Goal: Task Accomplishment & Management: Manage account settings

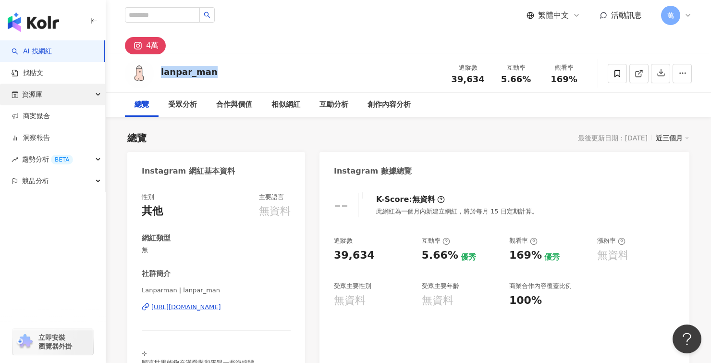
click at [63, 99] on div "資源庫" at bounding box center [52, 95] width 105 height 22
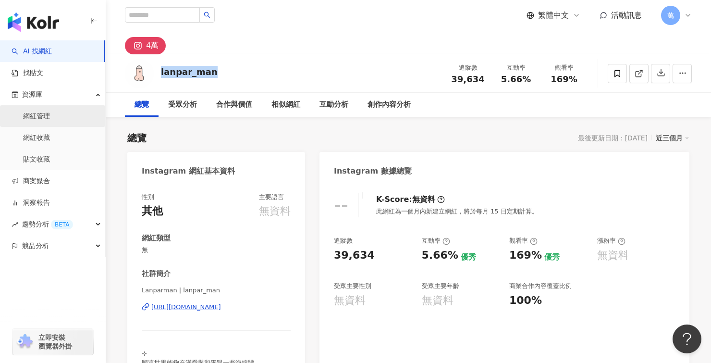
click at [50, 119] on link "網紅管理" at bounding box center [36, 116] width 27 height 10
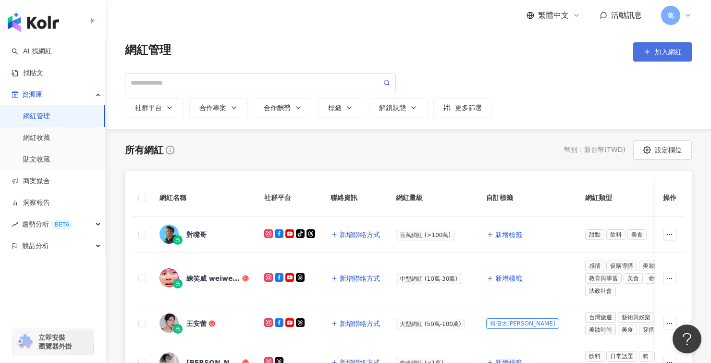
click at [664, 49] on span "加入網紅" at bounding box center [668, 52] width 27 height 8
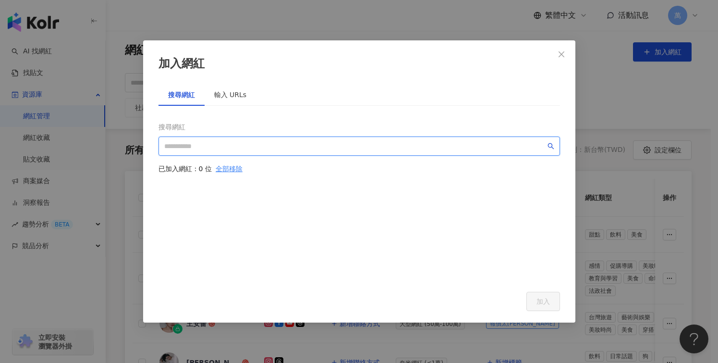
click at [295, 141] on input "search" at bounding box center [354, 146] width 381 height 11
paste input "**********"
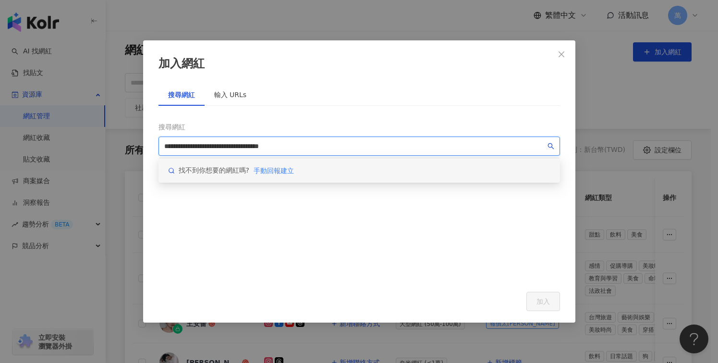
click at [551, 145] on icon "search" at bounding box center [550, 146] width 7 height 7
click at [280, 168] on span "手動回報建立" at bounding box center [274, 171] width 40 height 8
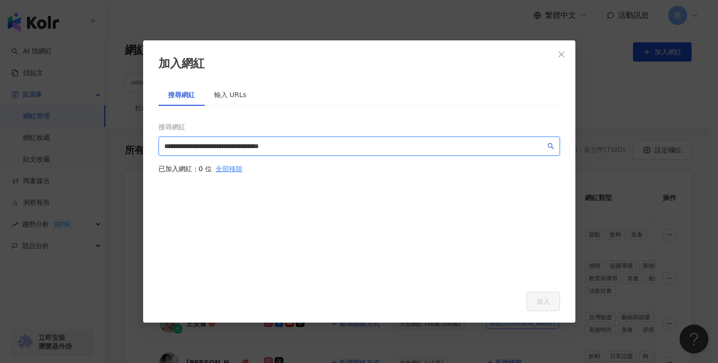
type input "**********"
click at [230, 96] on div "輸入 URLs" at bounding box center [230, 94] width 33 height 11
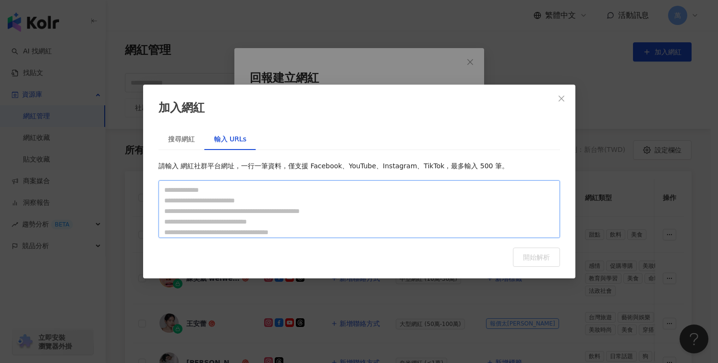
click at [330, 199] on textarea at bounding box center [358, 209] width 401 height 58
paste textarea "**********"
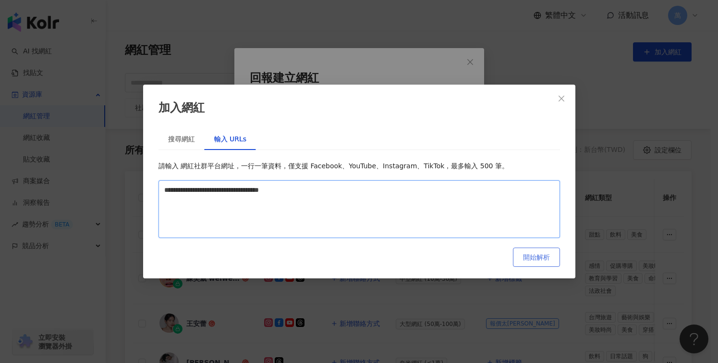
type textarea "**********"
click at [528, 254] on span "開始解析" at bounding box center [536, 257] width 27 height 8
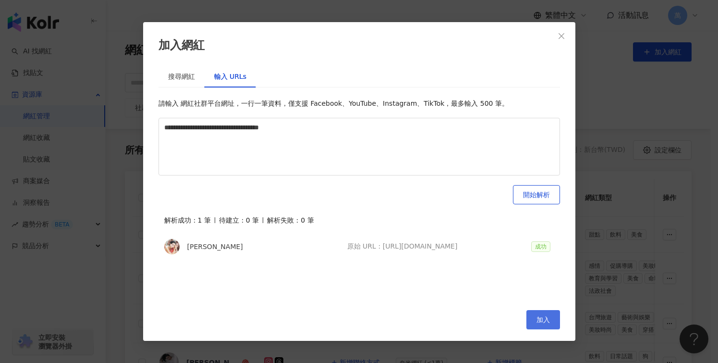
click at [545, 318] on span "加入" at bounding box center [542, 320] width 13 height 8
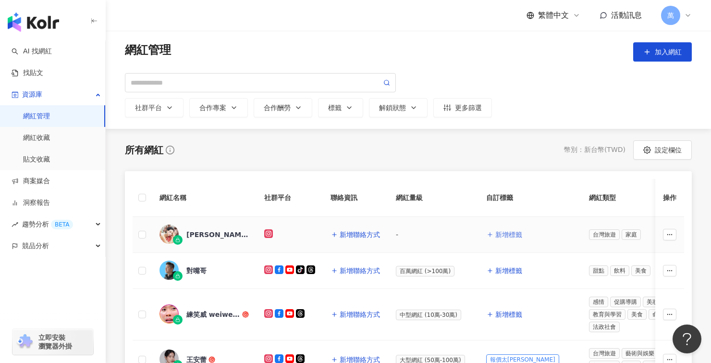
click at [510, 232] on span "新增標籤" at bounding box center [508, 235] width 27 height 8
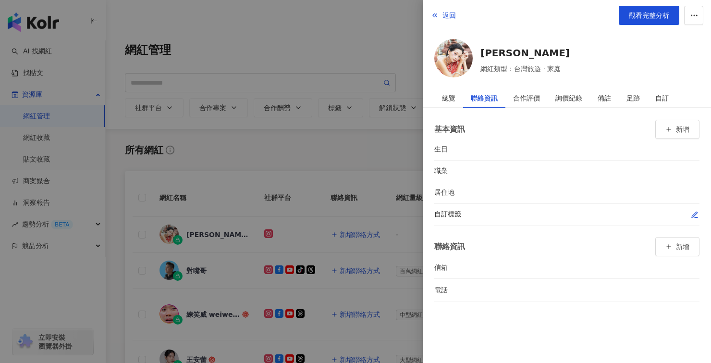
click at [693, 213] on icon "button" at bounding box center [694, 214] width 5 height 5
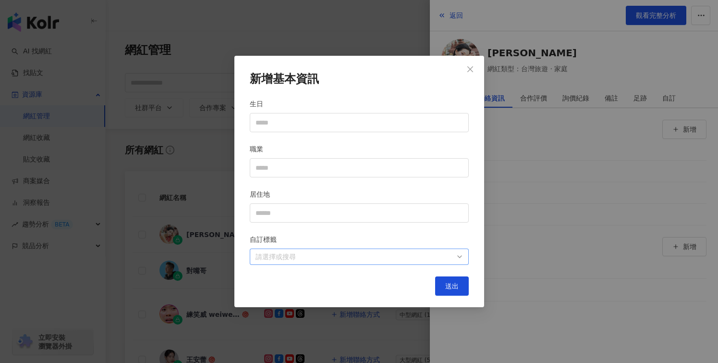
click at [340, 251] on div "請選擇或搜尋" at bounding box center [359, 256] width 219 height 16
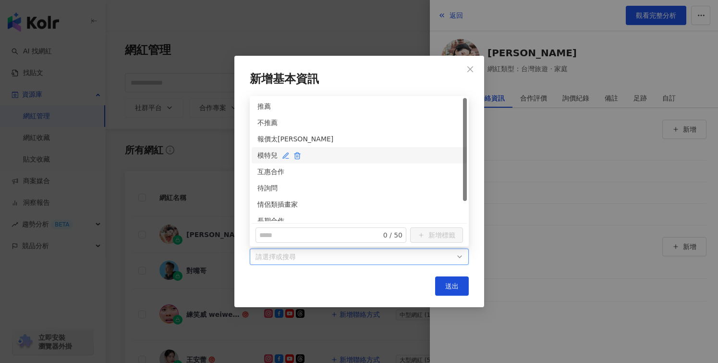
click at [279, 151] on div "模特兒" at bounding box center [359, 155] width 204 height 11
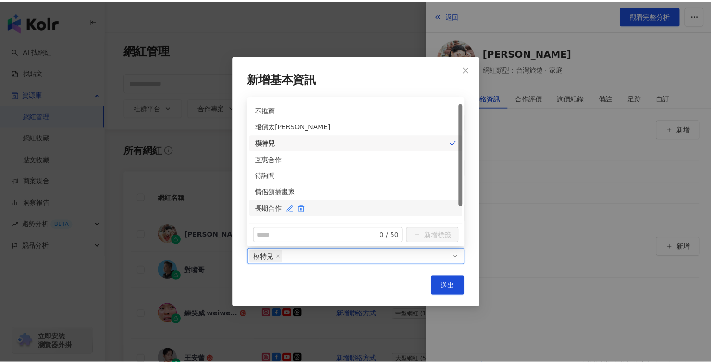
scroll to position [24, 0]
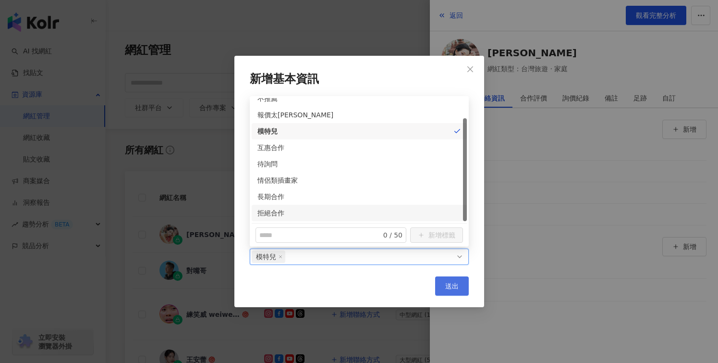
click at [454, 284] on span "送出" at bounding box center [451, 286] width 13 height 8
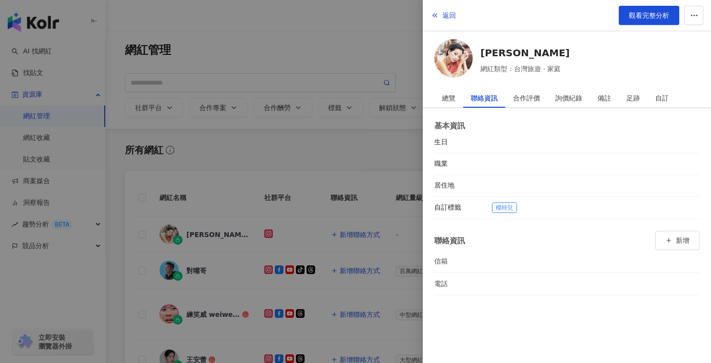
click at [327, 130] on div at bounding box center [355, 181] width 711 height 363
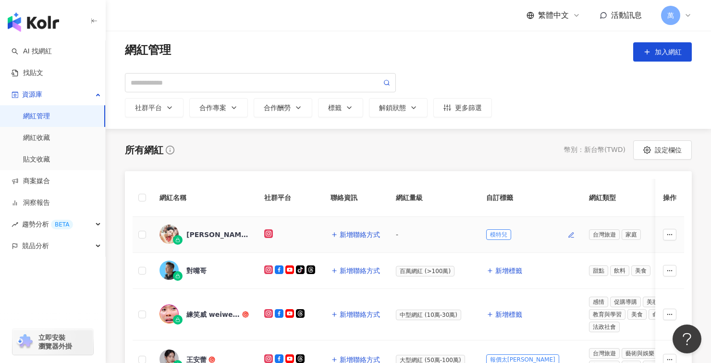
click at [569, 235] on icon "button" at bounding box center [571, 234] width 5 height 5
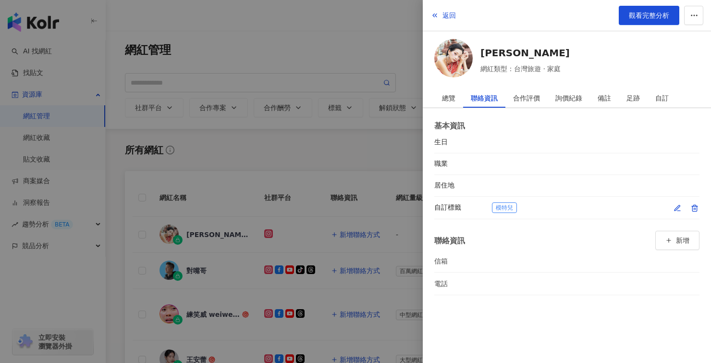
click at [677, 207] on icon "button" at bounding box center [676, 207] width 5 height 5
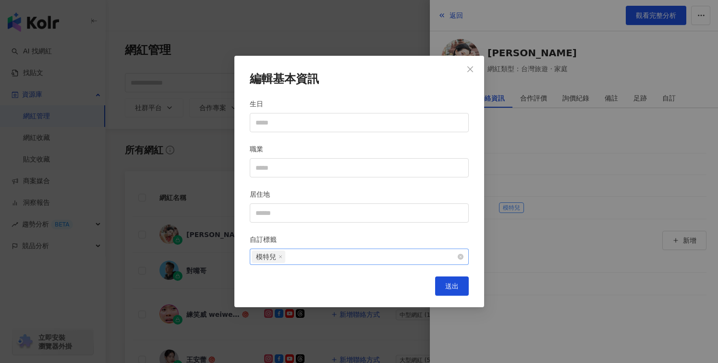
click at [359, 261] on div "模特兒" at bounding box center [354, 256] width 205 height 14
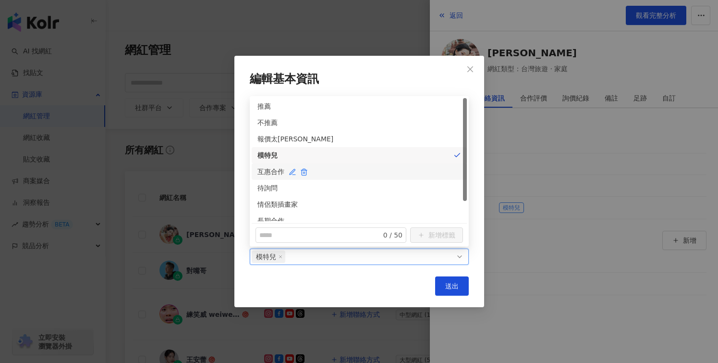
click at [264, 170] on div "互惠合作" at bounding box center [359, 171] width 204 height 11
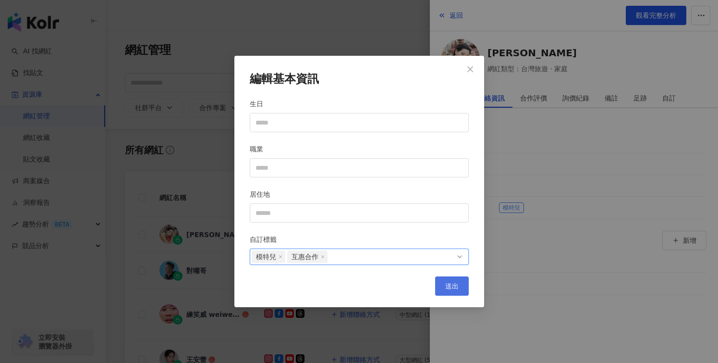
click at [449, 288] on span "送出" at bounding box center [451, 286] width 13 height 8
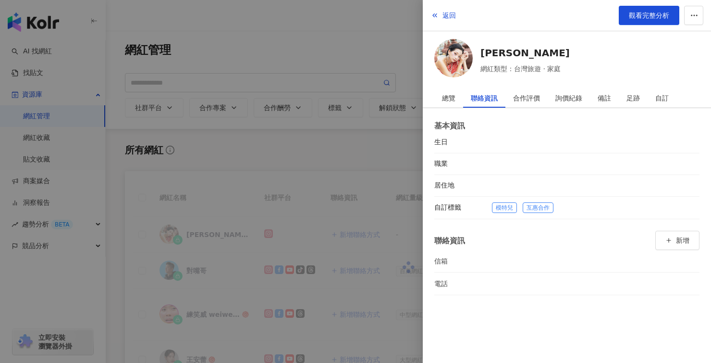
click at [391, 336] on div at bounding box center [355, 181] width 711 height 363
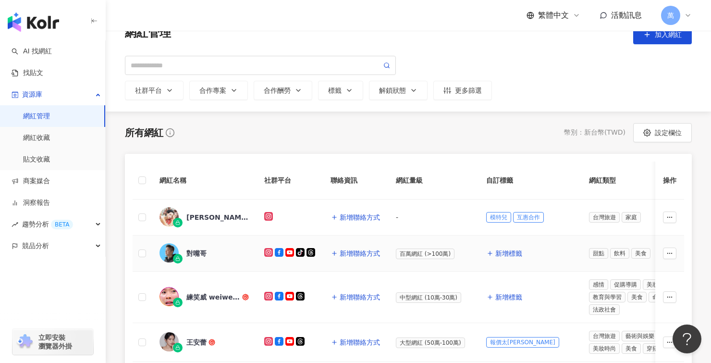
scroll to position [0, 0]
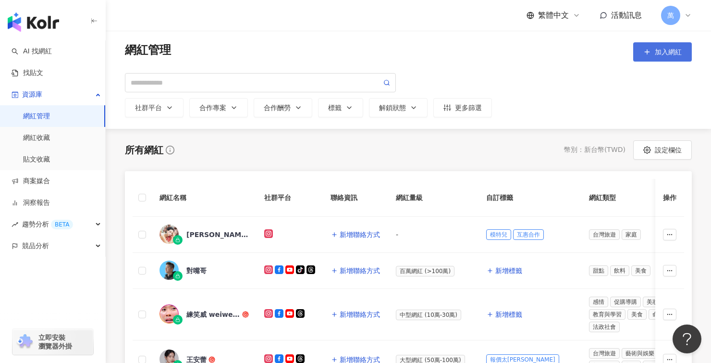
click at [672, 51] on span "加入網紅" at bounding box center [668, 52] width 27 height 8
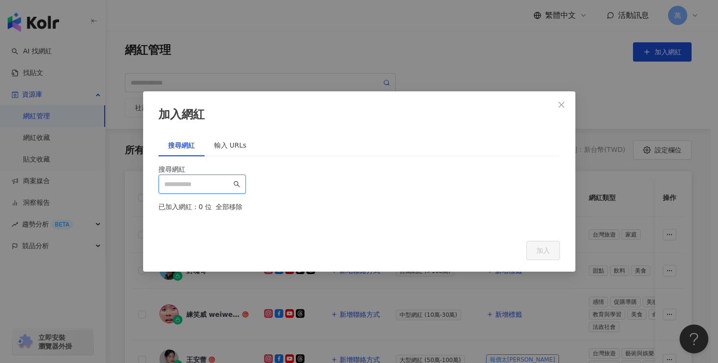
click at [197, 179] on input "search" at bounding box center [197, 184] width 67 height 11
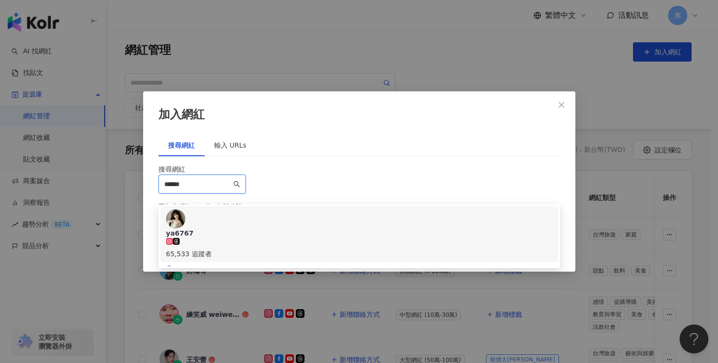
click at [288, 209] on div "ya6767 65,533 追蹤者" at bounding box center [359, 234] width 386 height 50
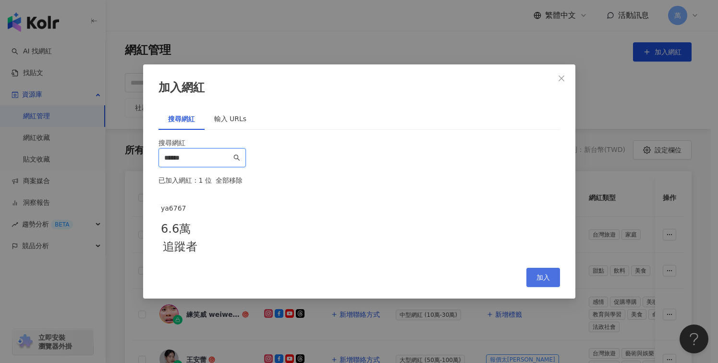
type input "******"
click at [544, 281] on span "加入" at bounding box center [542, 277] width 13 height 8
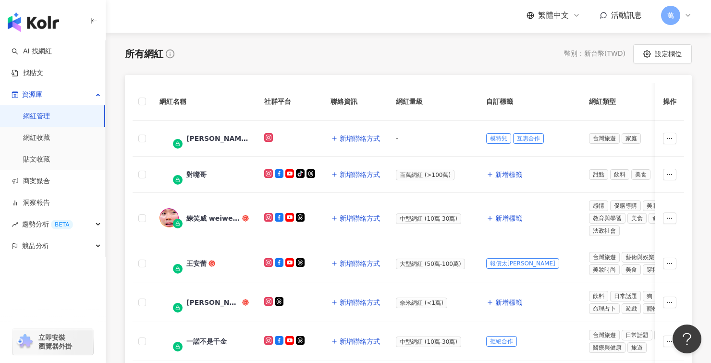
scroll to position [47, 0]
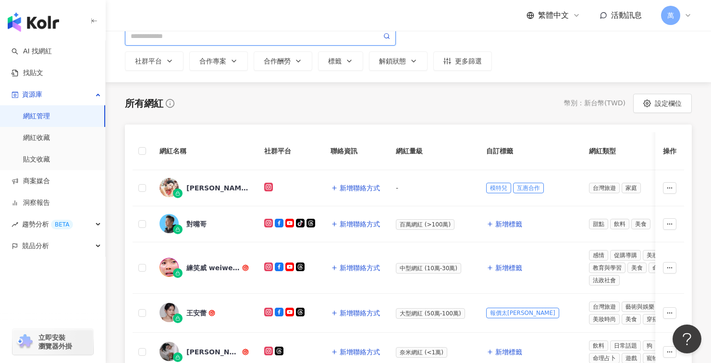
click at [213, 37] on input "search" at bounding box center [256, 36] width 251 height 11
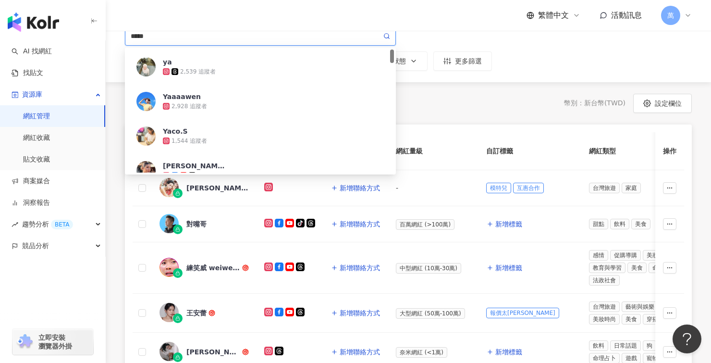
type input "******"
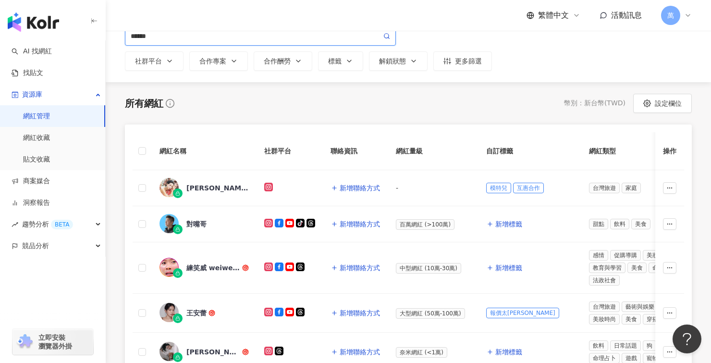
click at [387, 36] on icon at bounding box center [386, 36] width 7 height 7
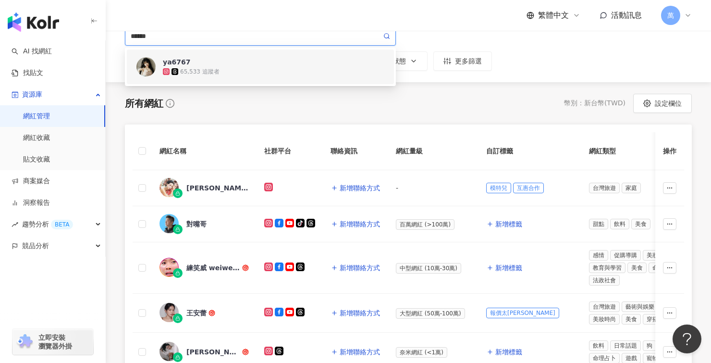
click at [308, 61] on div "ya6767 65,533 追蹤者" at bounding box center [273, 66] width 221 height 19
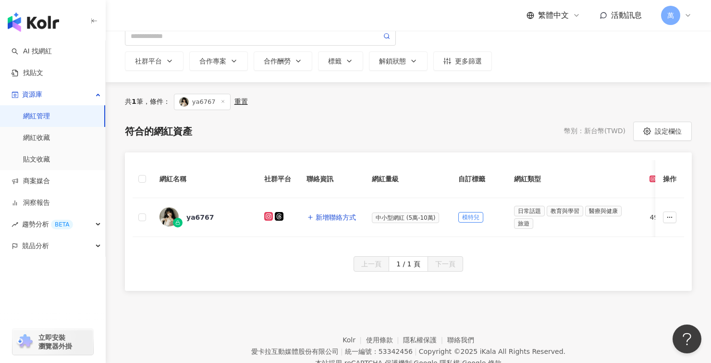
click at [44, 112] on link "網紅管理" at bounding box center [36, 116] width 27 height 10
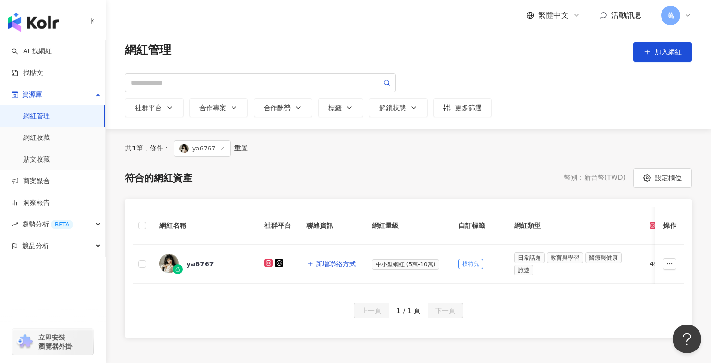
click at [221, 147] on line at bounding box center [222, 148] width 2 height 2
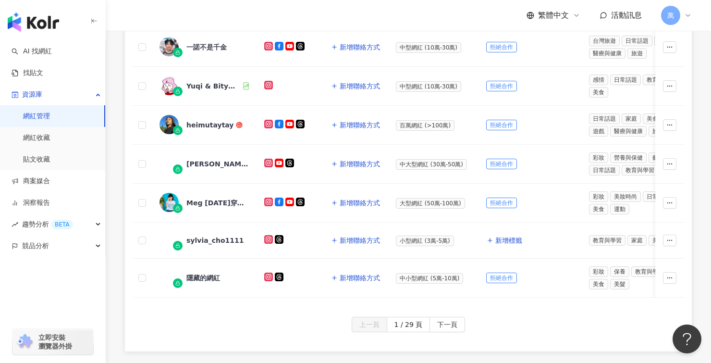
scroll to position [402, 0]
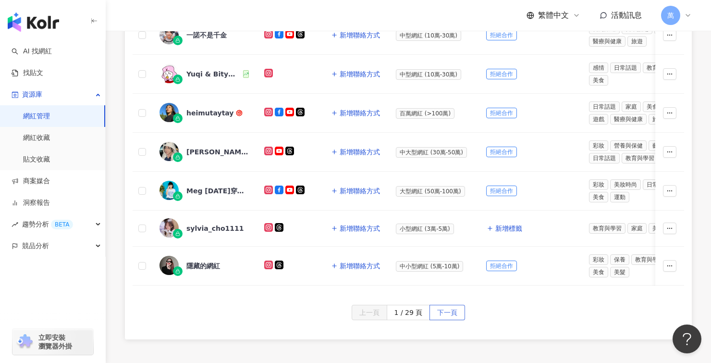
click at [443, 316] on span "下一頁" at bounding box center [447, 312] width 20 height 15
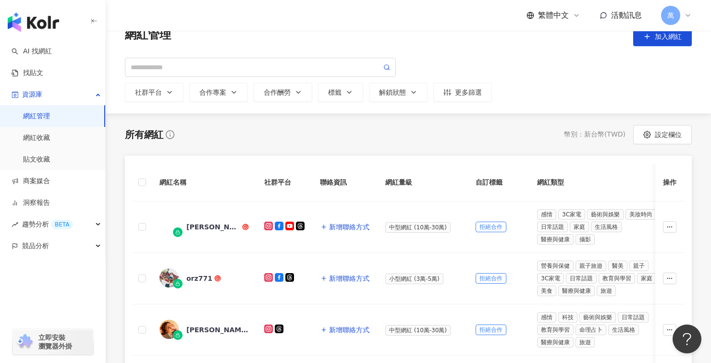
scroll to position [0, 0]
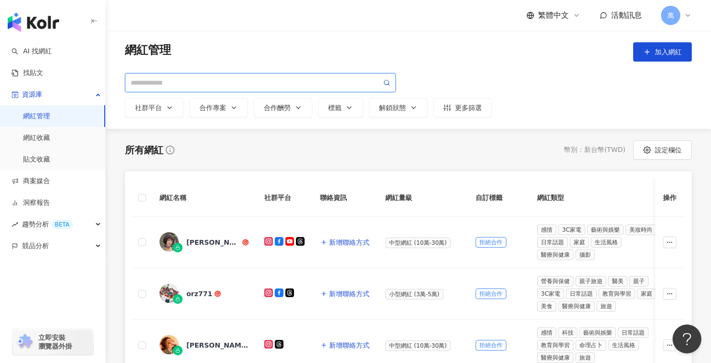
click at [235, 80] on input "search" at bounding box center [256, 82] width 251 height 11
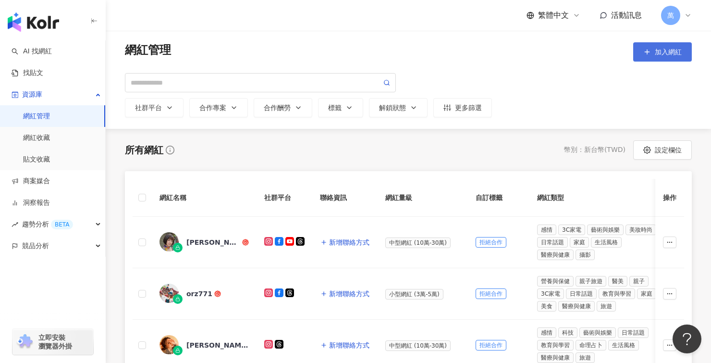
click at [664, 52] on span "加入網紅" at bounding box center [668, 52] width 27 height 8
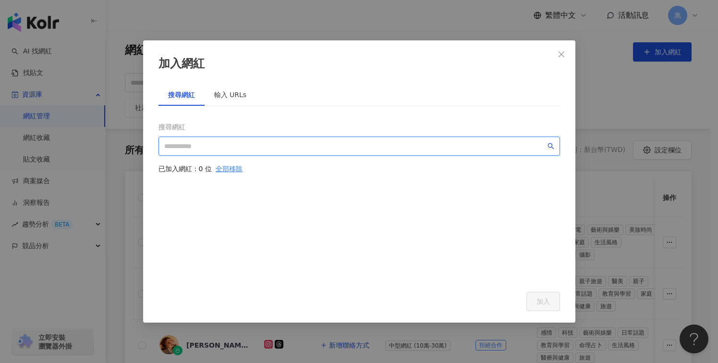
click at [239, 146] on input "search" at bounding box center [354, 146] width 381 height 11
paste input "**********"
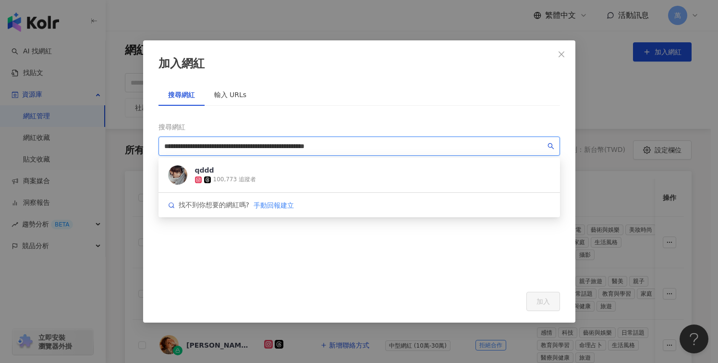
click at [367, 177] on div "qddd 100,773 追蹤者" at bounding box center [358, 175] width 401 height 35
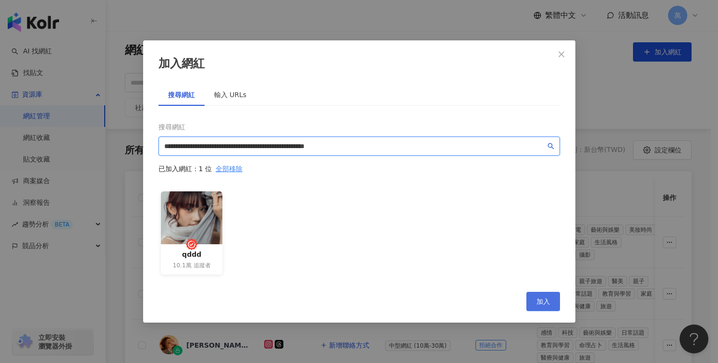
type input "**********"
click at [556, 305] on button "加入" at bounding box center [543, 301] width 34 height 19
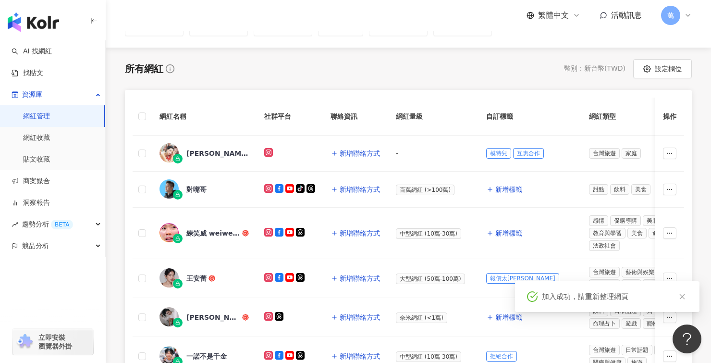
scroll to position [180, 0]
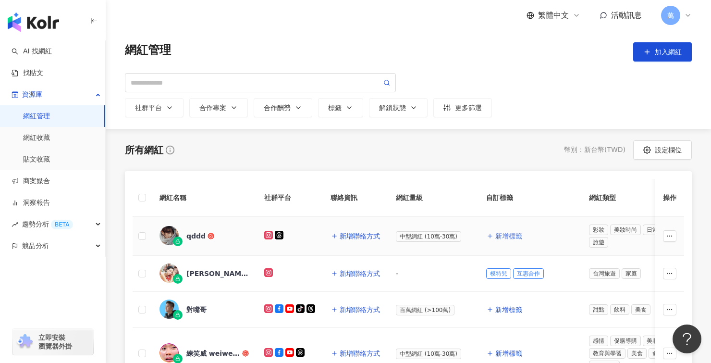
click at [520, 236] on span "新增標籤" at bounding box center [508, 236] width 27 height 8
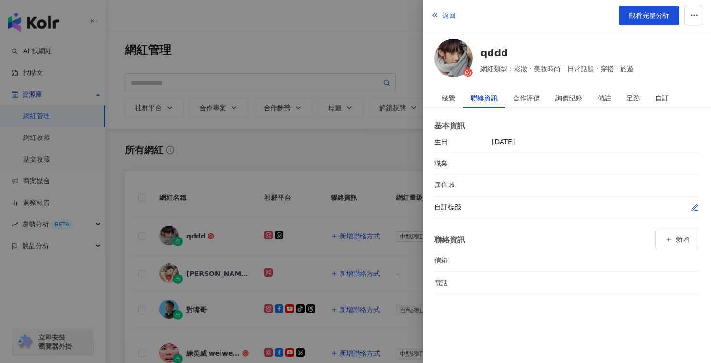
click at [696, 207] on icon "button" at bounding box center [695, 208] width 8 height 8
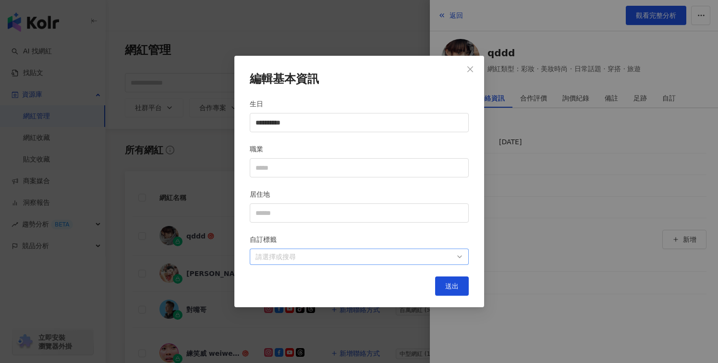
click at [326, 255] on div at bounding box center [354, 256] width 205 height 7
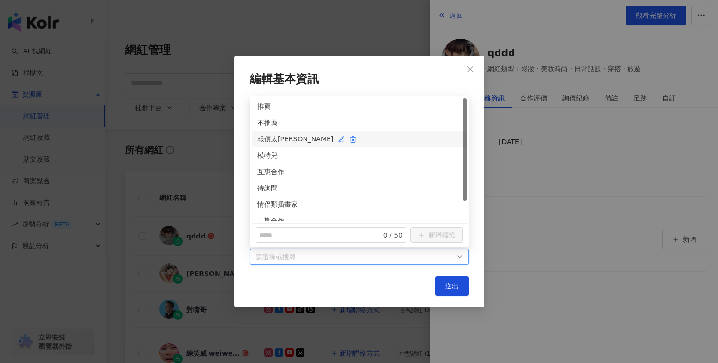
click at [271, 136] on div "報價太[PERSON_NAME]" at bounding box center [359, 139] width 204 height 11
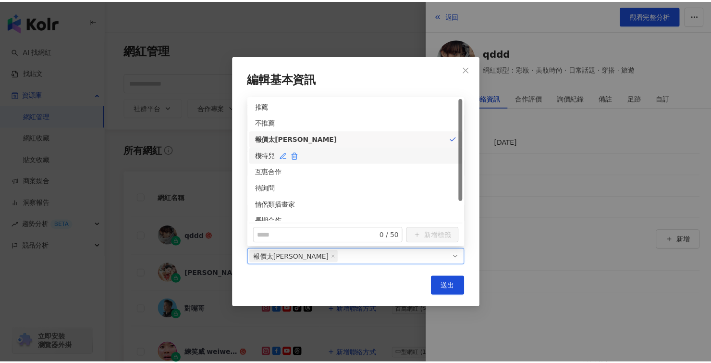
scroll to position [24, 0]
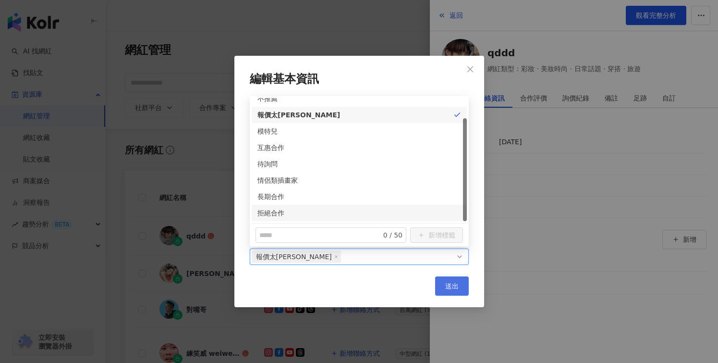
click at [459, 290] on button "送出" at bounding box center [452, 285] width 34 height 19
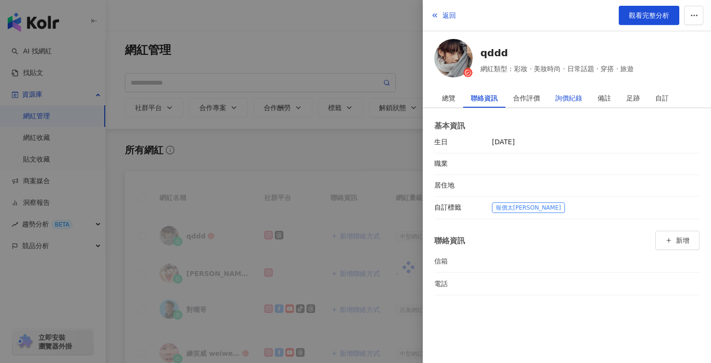
click at [567, 97] on div "詢價紀錄" at bounding box center [568, 97] width 27 height 19
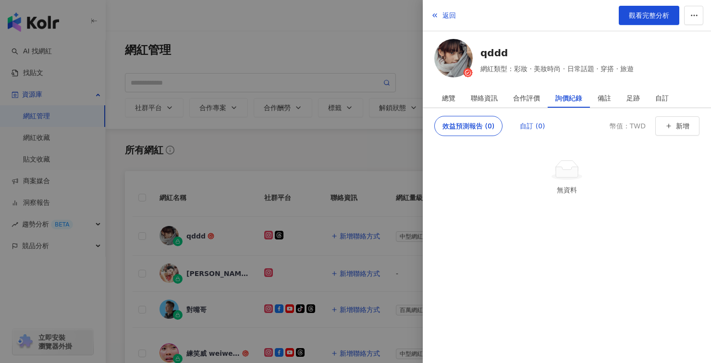
click at [526, 123] on div "自訂 (0)" at bounding box center [532, 125] width 25 height 19
click at [683, 130] on button "新增" at bounding box center [677, 125] width 44 height 19
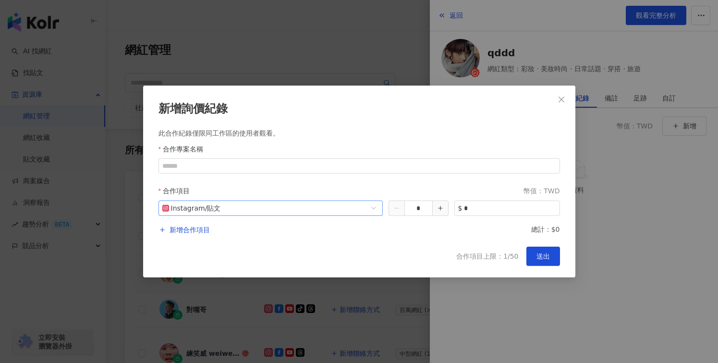
click at [208, 210] on span "Instagram / 貼文" at bounding box center [270, 208] width 217 height 14
click at [268, 217] on div "ig__RC_CASCADER_SPLIT__post Instagram / 貼文 * $ *" at bounding box center [358, 211] width 401 height 23
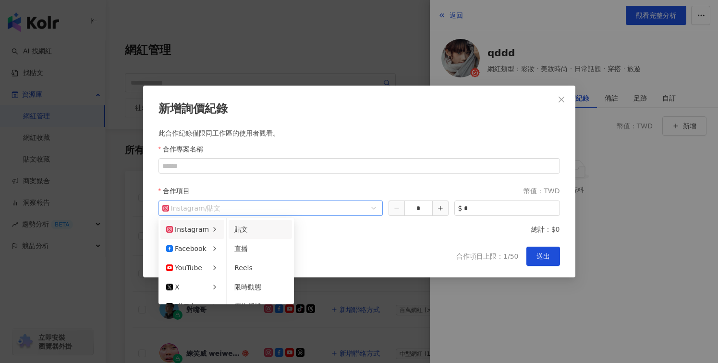
click at [273, 207] on span "Instagram / 貼文" at bounding box center [270, 208] width 217 height 14
click at [268, 267] on div "Reels" at bounding box center [260, 267] width 52 height 11
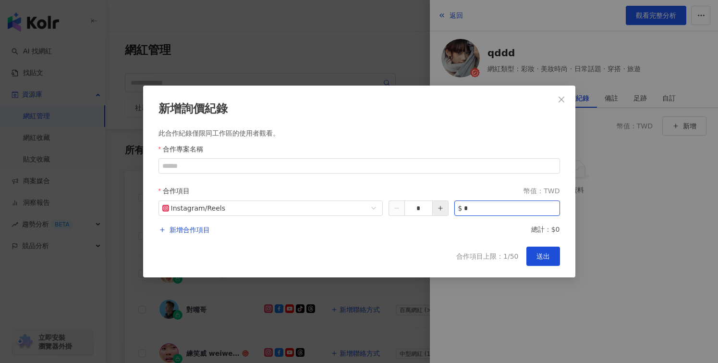
drag, startPoint x: 504, startPoint y: 215, endPoint x: 443, endPoint y: 206, distance: 62.1
click at [443, 206] on div "Instagram / Reels * $ *" at bounding box center [358, 207] width 401 height 15
type input "*****"
click at [423, 165] on input "合作專案名稱" at bounding box center [358, 165] width 401 height 15
type input "*******"
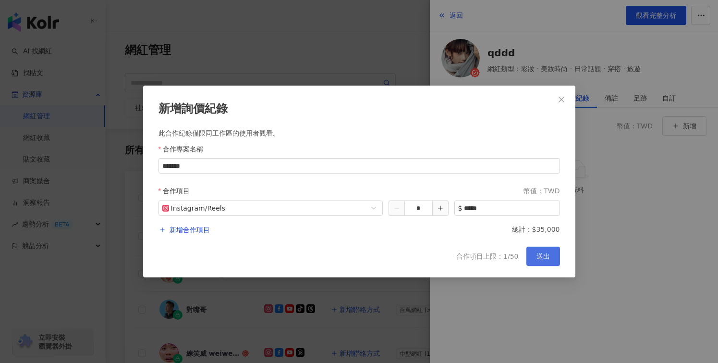
click at [542, 253] on span "送出" at bounding box center [542, 256] width 13 height 8
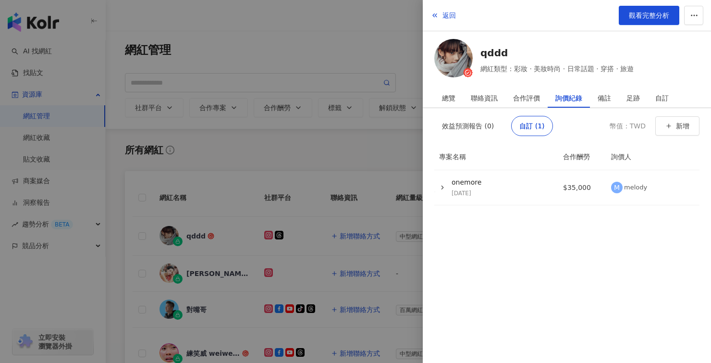
click at [260, 213] on div at bounding box center [355, 181] width 711 height 363
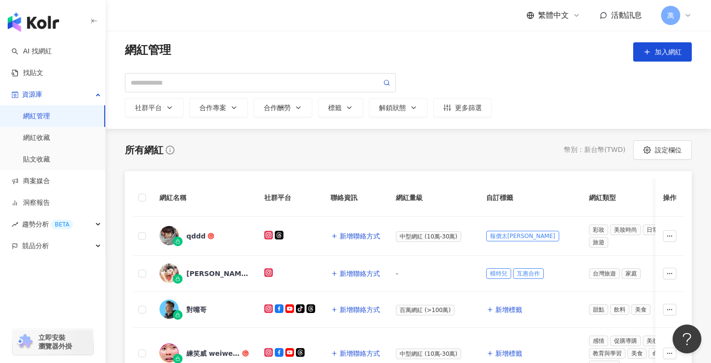
scroll to position [12, 0]
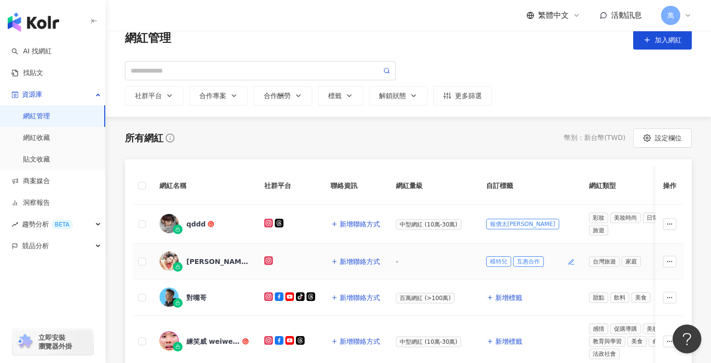
click at [502, 261] on span "模特兒" at bounding box center [498, 261] width 25 height 11
click at [341, 99] on div "標籤" at bounding box center [340, 96] width 25 height 8
click at [286, 100] on button "合作酬勞" at bounding box center [283, 95] width 59 height 19
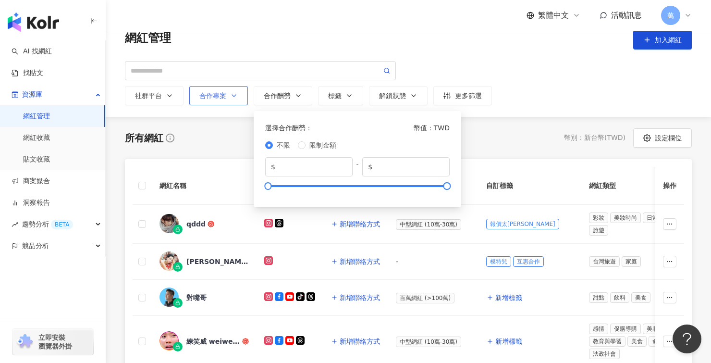
click at [221, 99] on button "合作專案" at bounding box center [218, 95] width 59 height 19
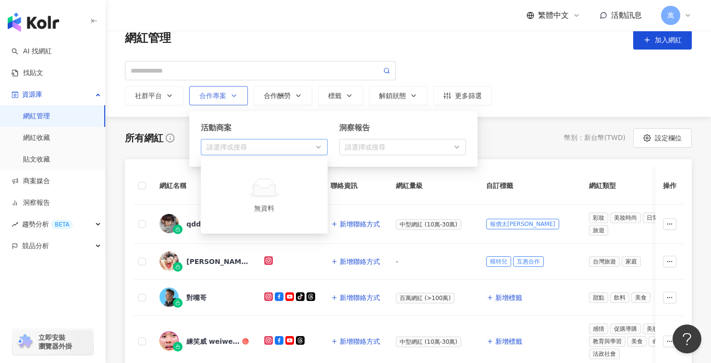
click at [231, 153] on div "請選擇或搜尋 無資料" at bounding box center [264, 147] width 127 height 16
click at [315, 146] on div "button" at bounding box center [259, 147] width 113 height 7
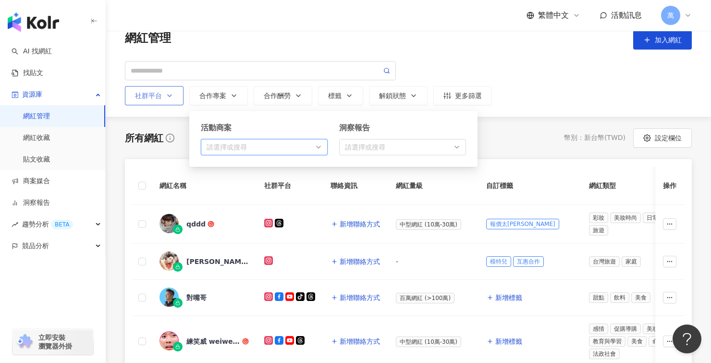
click at [147, 90] on button "社群平台" at bounding box center [154, 95] width 59 height 19
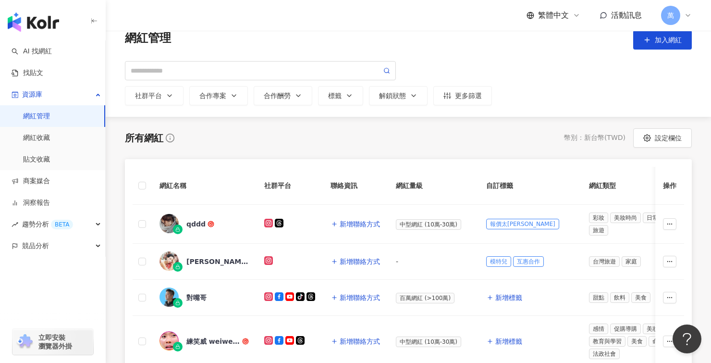
click at [383, 136] on div "所有網紅 幣別 ： 新台幣 ( TWD ) 設定欄位" at bounding box center [408, 137] width 567 height 19
click at [336, 101] on button "標籤 請選擇或搜尋" at bounding box center [340, 95] width 45 height 19
click at [397, 127] on div "button" at bounding box center [387, 130] width 113 height 7
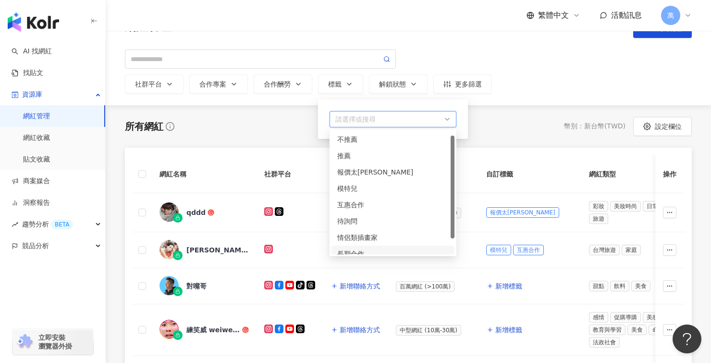
scroll to position [17, 0]
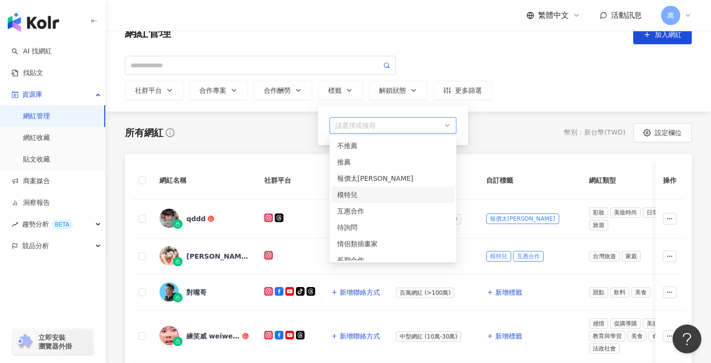
click at [359, 197] on div "模特兒" at bounding box center [392, 194] width 111 height 11
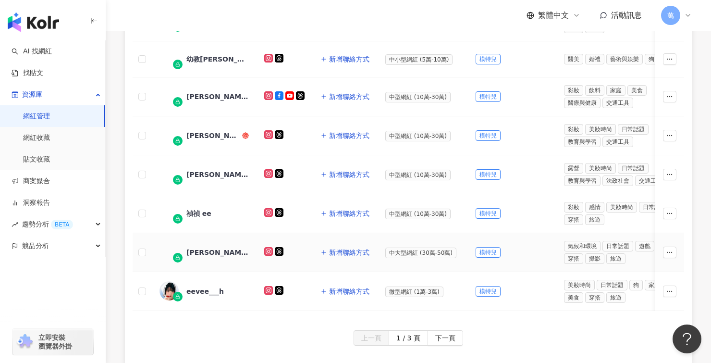
scroll to position [425, 0]
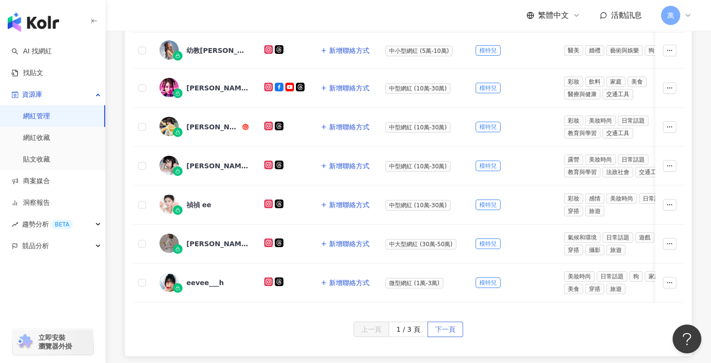
click at [451, 334] on span "下一頁" at bounding box center [445, 329] width 20 height 15
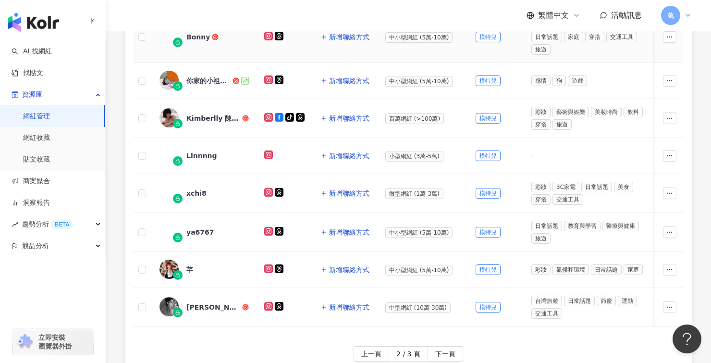
scroll to position [426, 0]
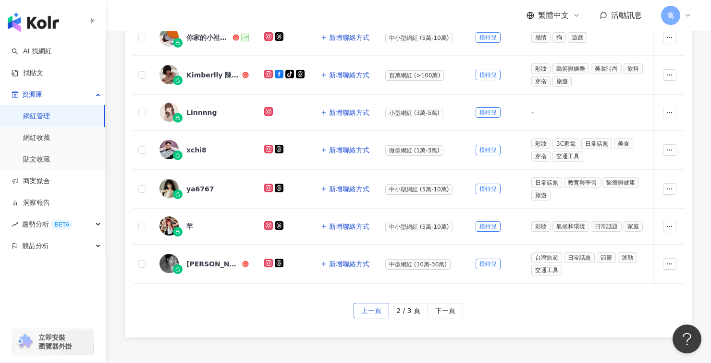
click at [366, 318] on span "上一頁" at bounding box center [371, 310] width 20 height 15
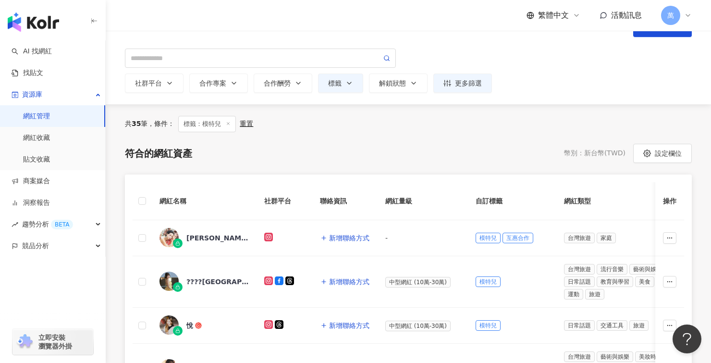
scroll to position [0, 0]
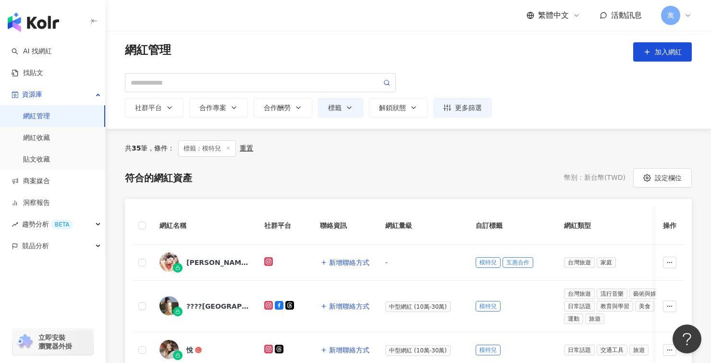
click at [671, 40] on div "網紅管理 加入網紅 社群平台 全選 Instagram Facebook YouTube tiktok-icon TikTok X 合作專案 活動商案 請選擇…" at bounding box center [408, 80] width 605 height 98
click at [666, 52] on span "加入網紅" at bounding box center [668, 52] width 27 height 8
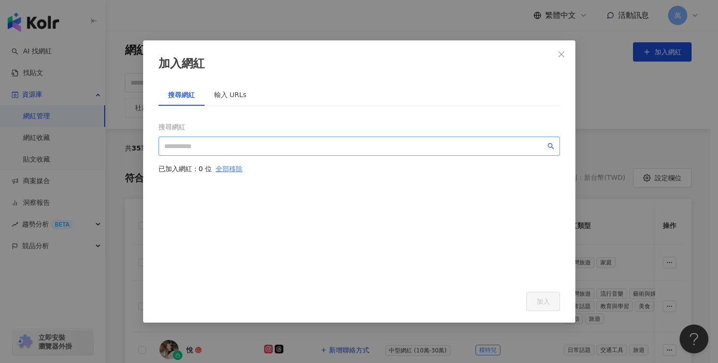
click at [292, 152] on span at bounding box center [358, 145] width 401 height 19
paste input "**********"
click at [309, 146] on input "**********" at bounding box center [354, 146] width 381 height 11
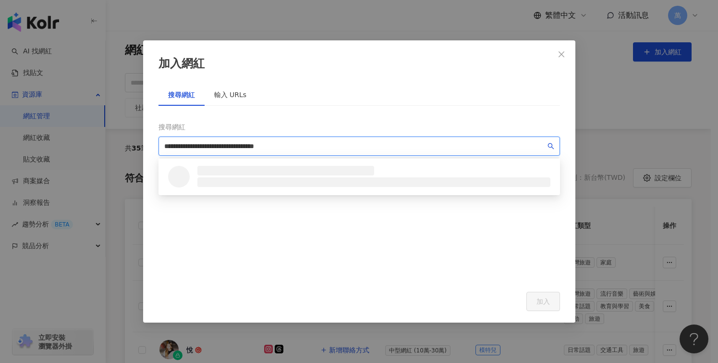
paste input "**********"
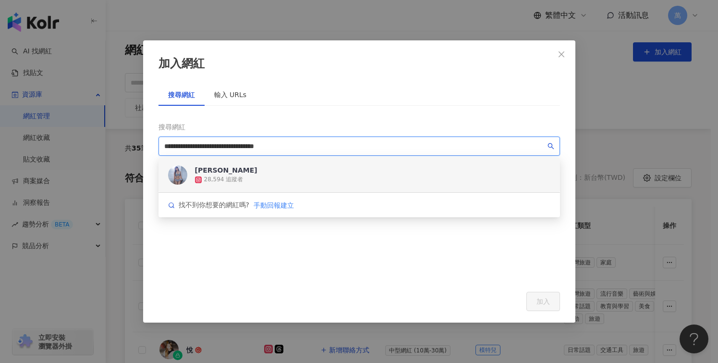
click at [361, 174] on div "妍妍 28,594 追蹤者" at bounding box center [358, 175] width 401 height 35
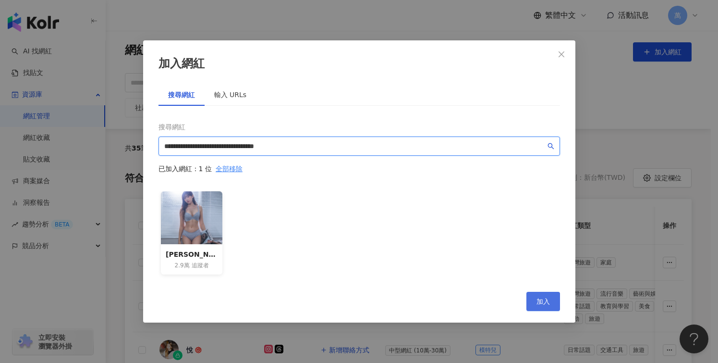
type input "**********"
click at [541, 300] on span "加入" at bounding box center [542, 301] width 13 height 8
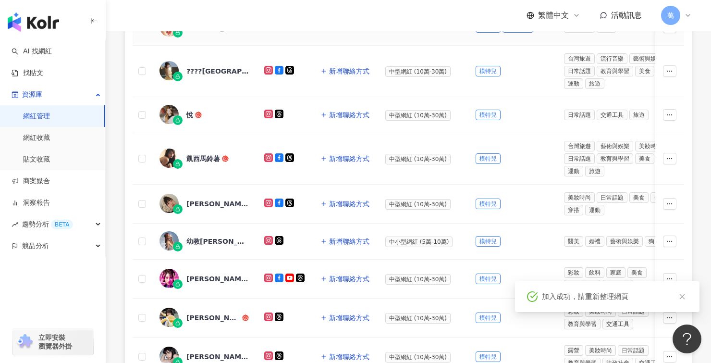
scroll to position [334, 0]
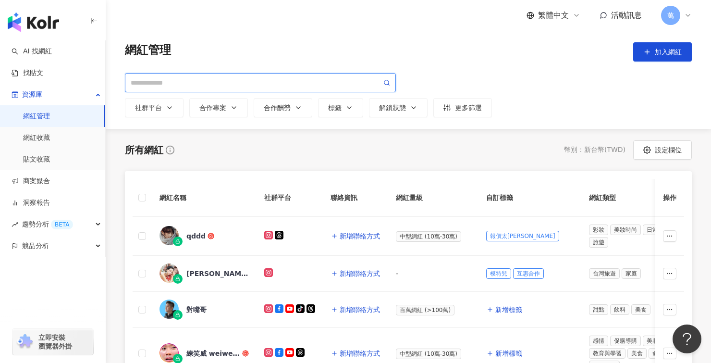
click at [273, 86] on input "search" at bounding box center [256, 82] width 251 height 11
paste input "**********"
type input "**********"
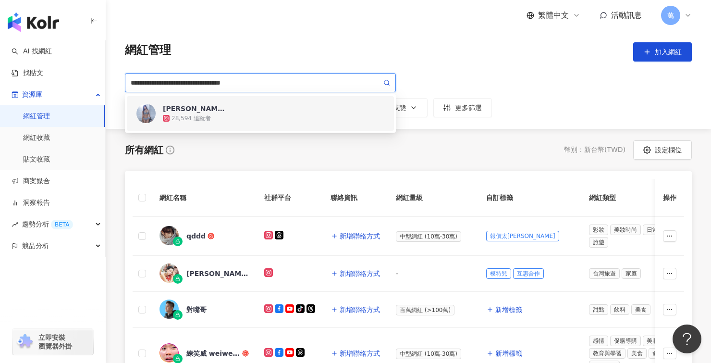
click at [260, 114] on div "28,594 追蹤者" at bounding box center [273, 118] width 221 height 10
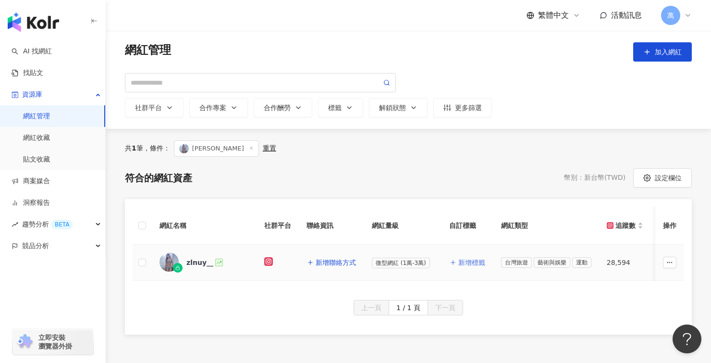
click at [471, 263] on span "新增標籤" at bounding box center [471, 262] width 27 height 8
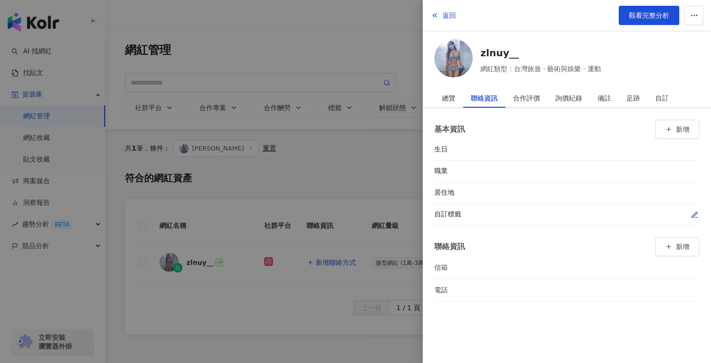
click at [695, 215] on icon "button" at bounding box center [695, 215] width 8 height 8
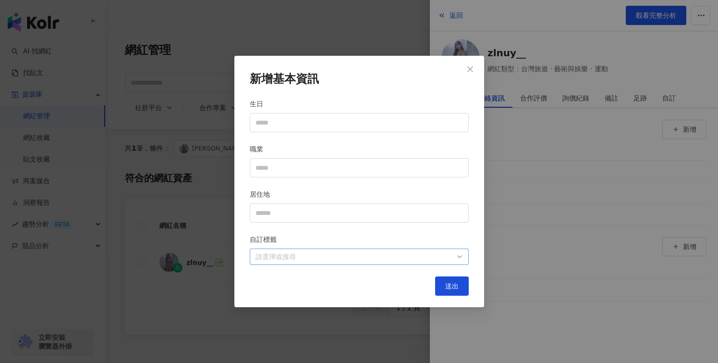
click at [358, 253] on div at bounding box center [354, 256] width 205 height 7
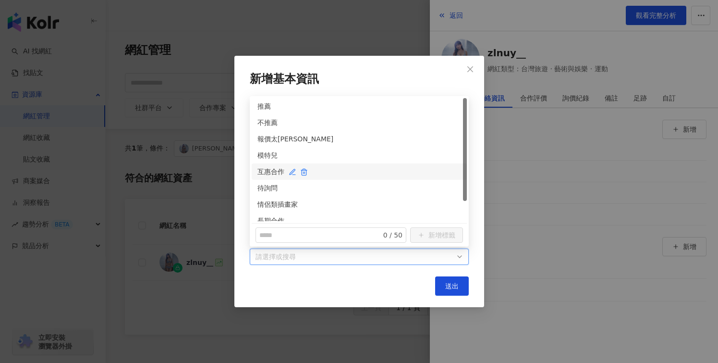
click at [265, 169] on div "互惠合作" at bounding box center [359, 171] width 204 height 11
click at [259, 148] on div "模特兒" at bounding box center [359, 155] width 215 height 16
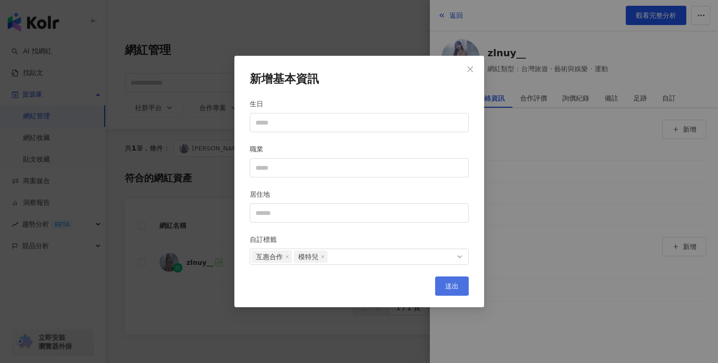
click at [449, 280] on button "送出" at bounding box center [452, 285] width 34 height 19
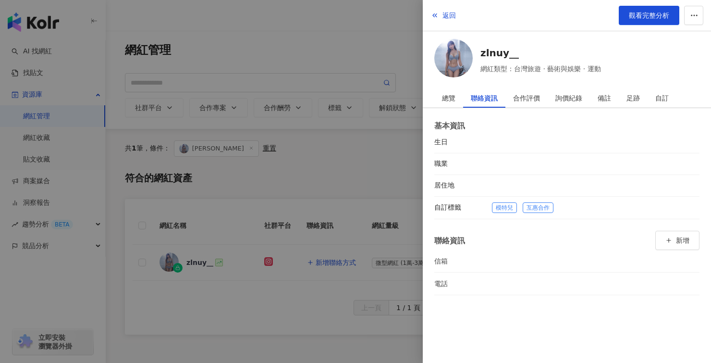
click at [309, 304] on div at bounding box center [355, 181] width 711 height 363
